Goal: Register for event/course

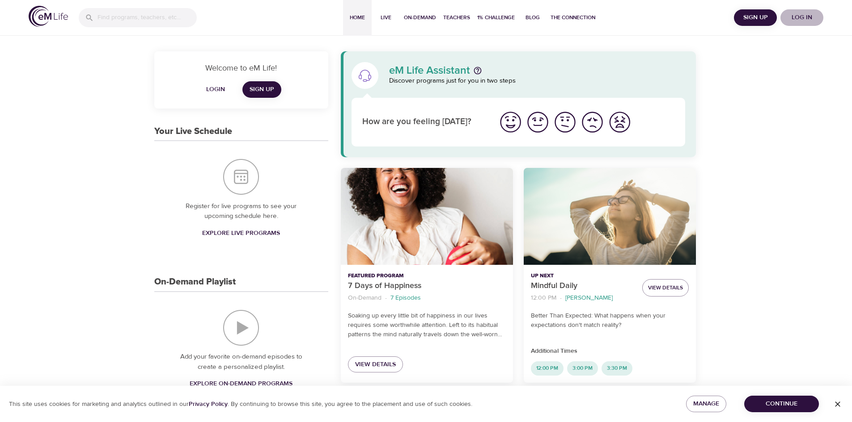
click at [807, 16] on span "Log in" at bounding box center [802, 17] width 36 height 11
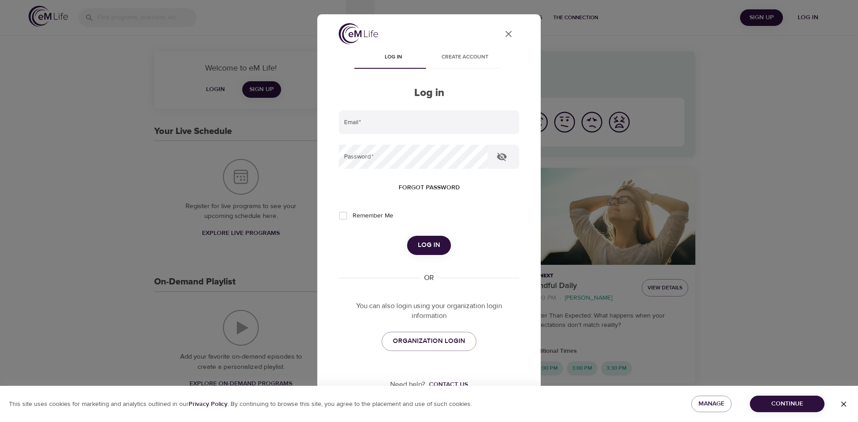
type input "[EMAIL_ADDRESS][DOMAIN_NAME]"
click at [427, 241] on span "Log in" at bounding box center [429, 246] width 22 height 12
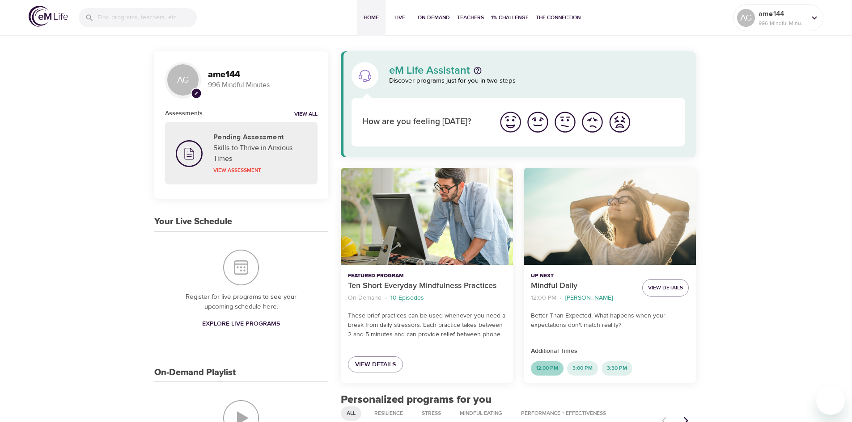
click at [550, 367] on span "12:00 PM" at bounding box center [547, 369] width 33 height 8
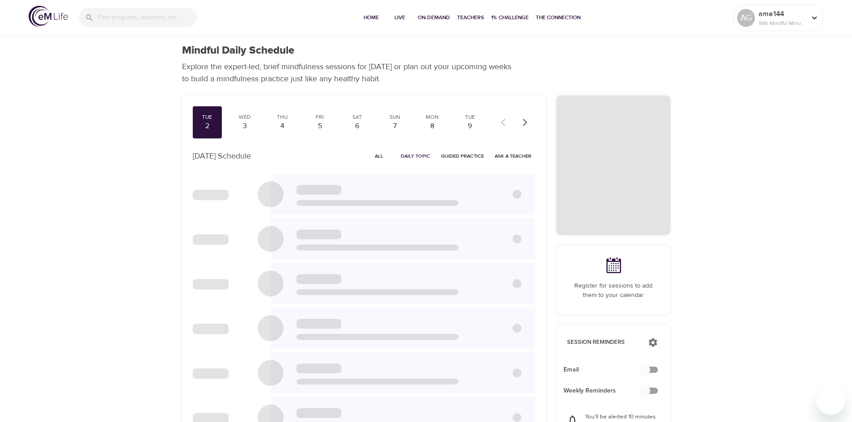
checkbox input "true"
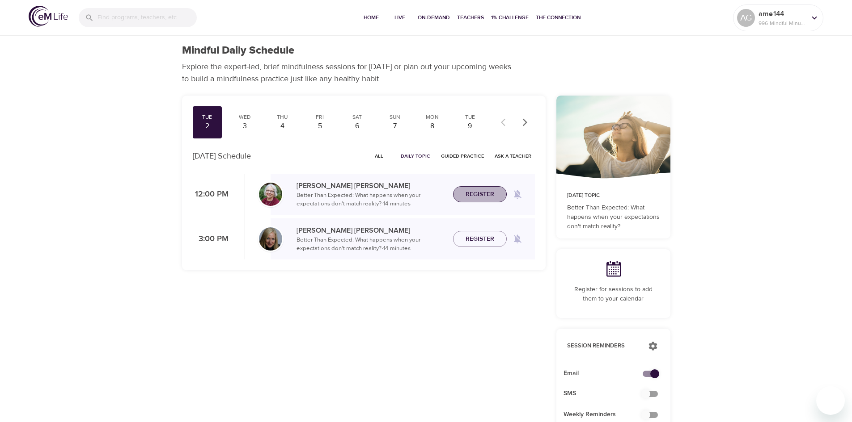
click at [480, 192] on span "Register" at bounding box center [479, 194] width 29 height 11
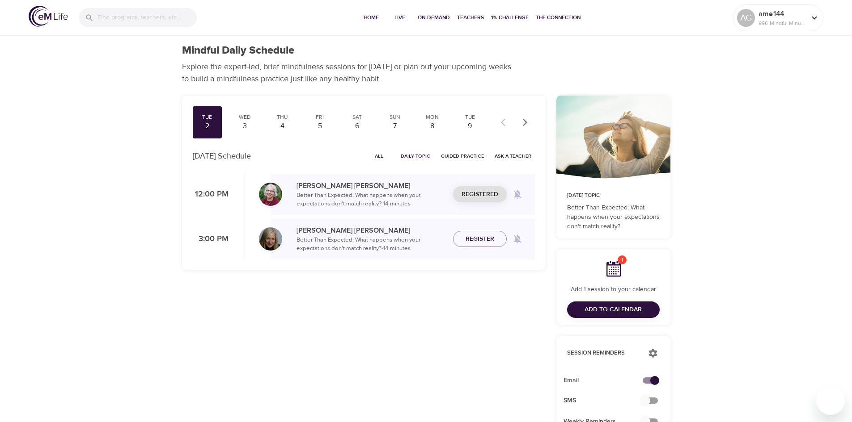
click at [591, 306] on span "Add to Calendar" at bounding box center [612, 309] width 57 height 11
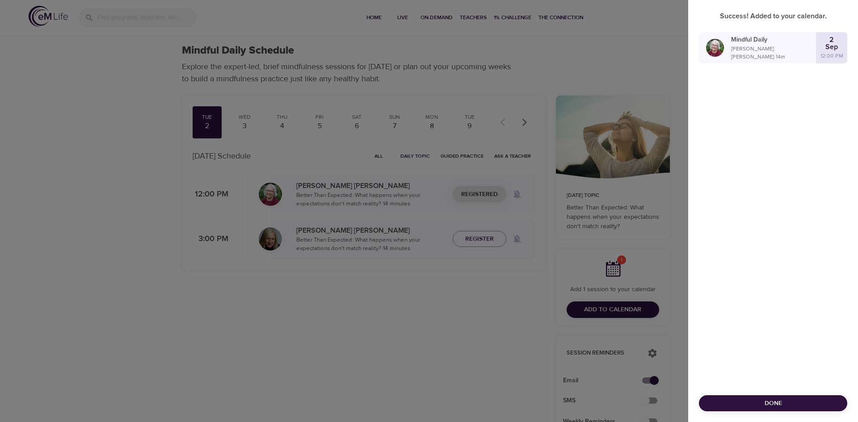
click at [159, 304] on div at bounding box center [429, 211] width 858 height 422
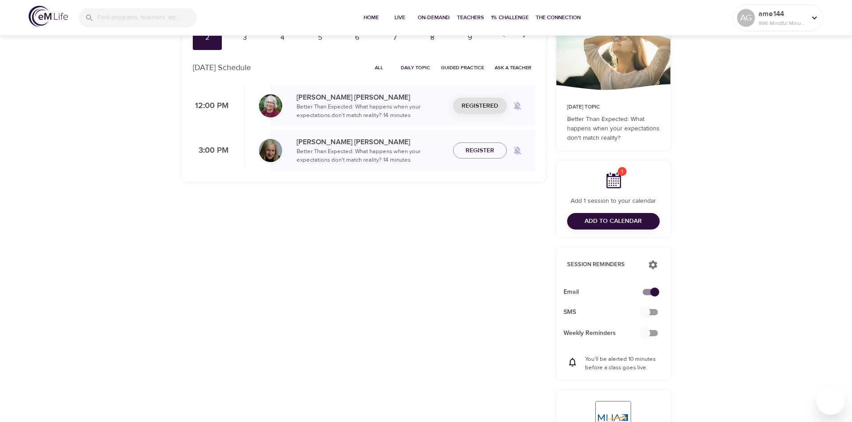
scroll to position [89, 0]
